Goal: Task Accomplishment & Management: Manage account settings

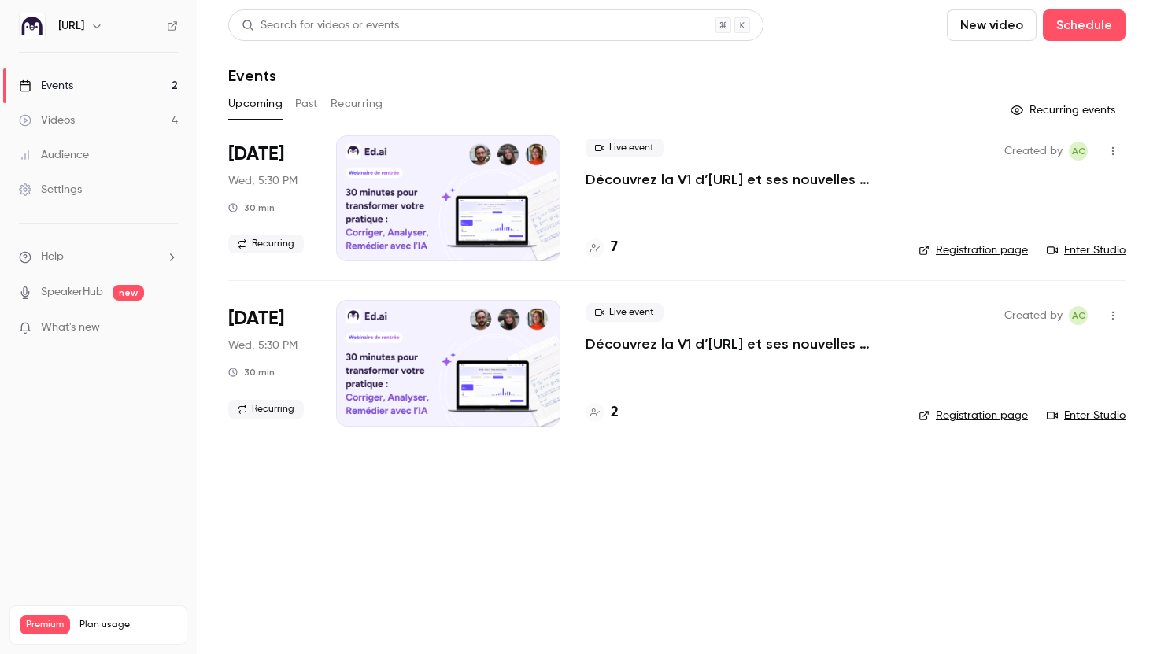
click at [106, 144] on link "Audience" at bounding box center [98, 155] width 197 height 35
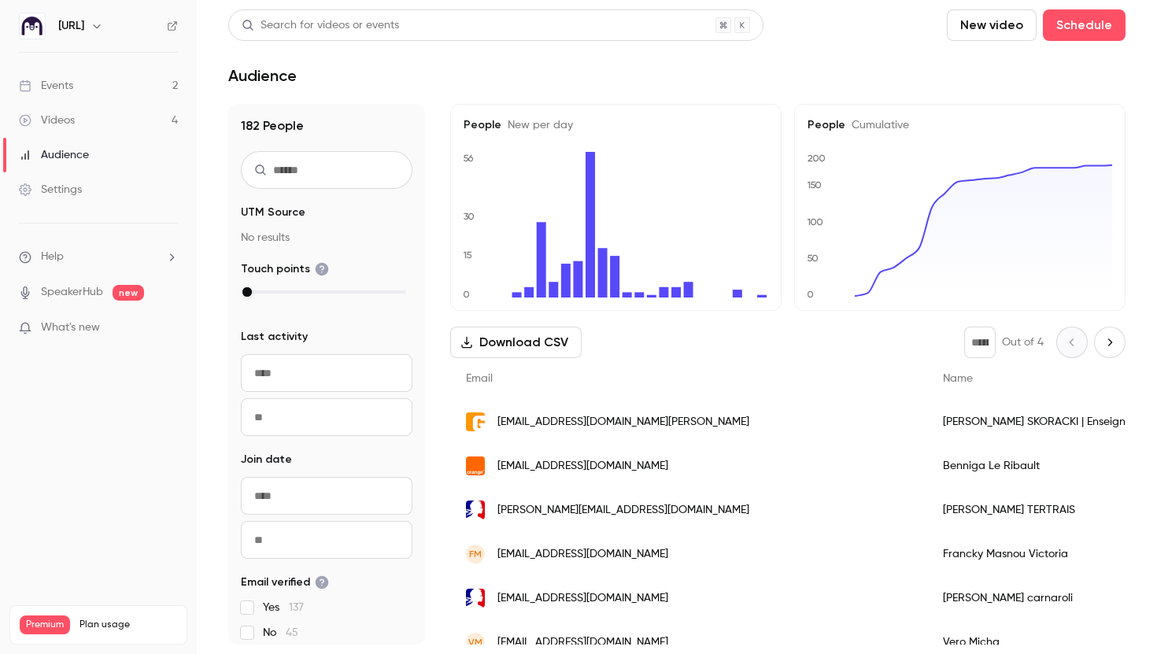
click at [331, 169] on input "text" at bounding box center [327, 170] width 172 height 38
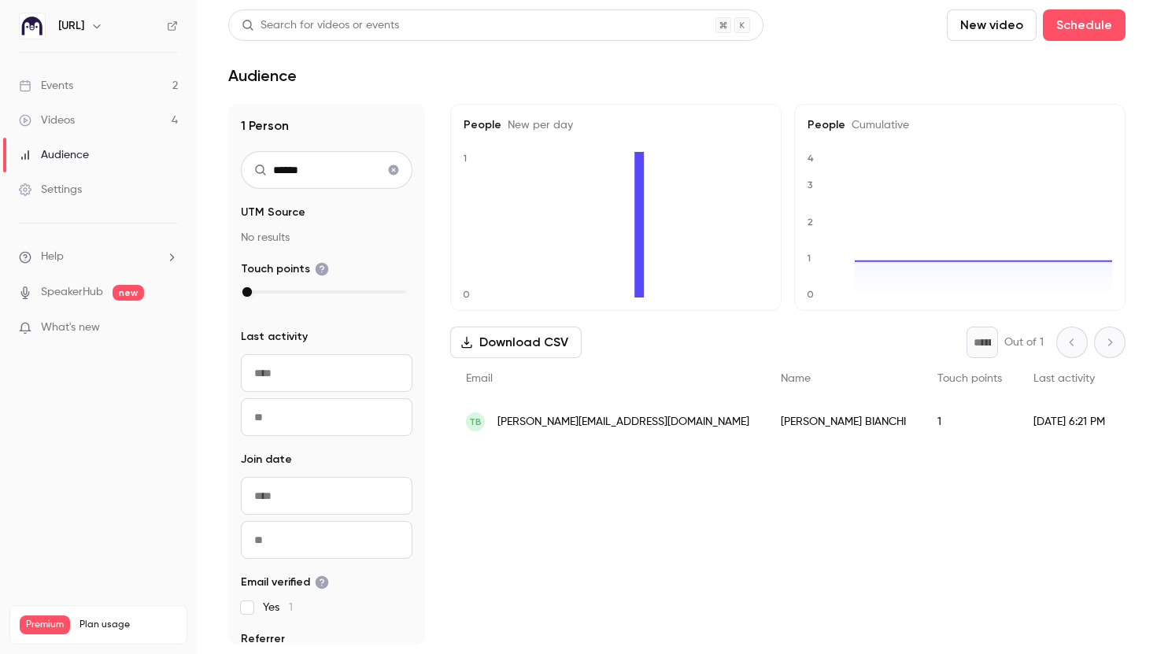
type input "******"
click at [573, 420] on span "[PERSON_NAME][EMAIL_ADDRESS][DOMAIN_NAME]" at bounding box center [624, 422] width 252 height 17
